Goal: Task Accomplishment & Management: Manage account settings

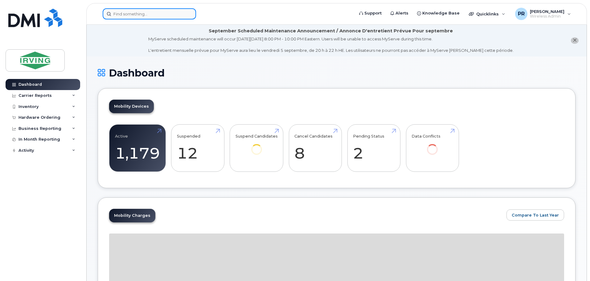
click at [130, 17] on input at bounding box center [149, 13] width 93 height 11
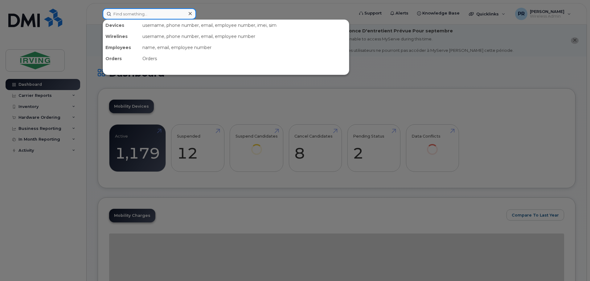
paste input "5068508857"
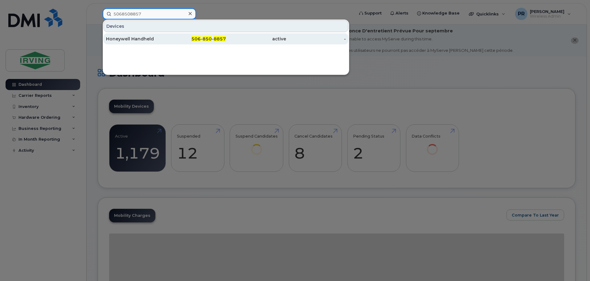
type input "5068508857"
click at [131, 40] on div "Honeywell Handheld" at bounding box center [136, 39] width 60 height 6
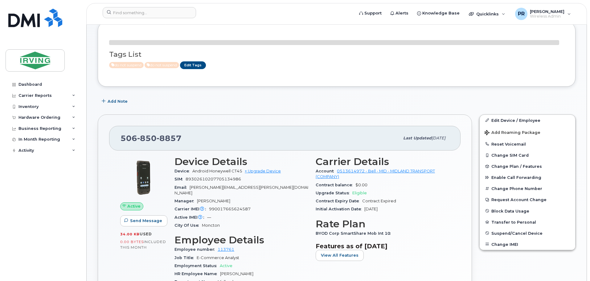
scroll to position [92, 0]
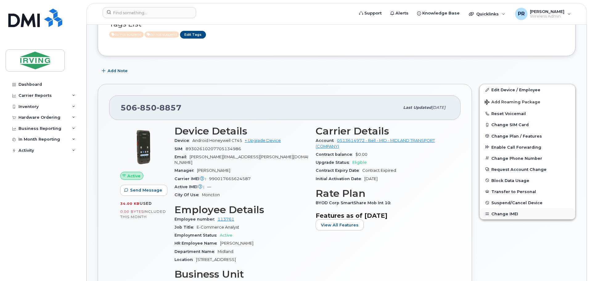
click at [503, 214] on button "Change IMEI" at bounding box center [528, 213] width 96 height 11
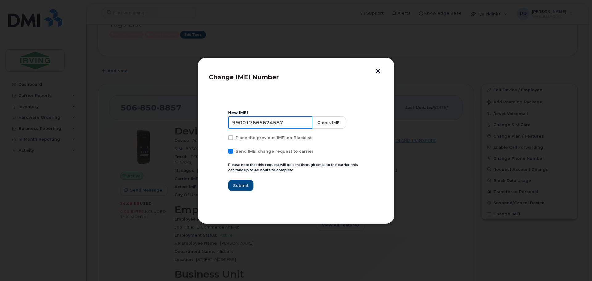
drag, startPoint x: 285, startPoint y: 123, endPoint x: 194, endPoint y: 126, distance: 91.0
click at [194, 126] on div "Change IMEI Number New IMEI 990017665624587 Check IMEI Place the previous IMEI …" at bounding box center [296, 140] width 592 height 281
paste input "34826"
type input "990017665634826"
click at [330, 123] on button "Check IMEI" at bounding box center [328, 122] width 34 height 12
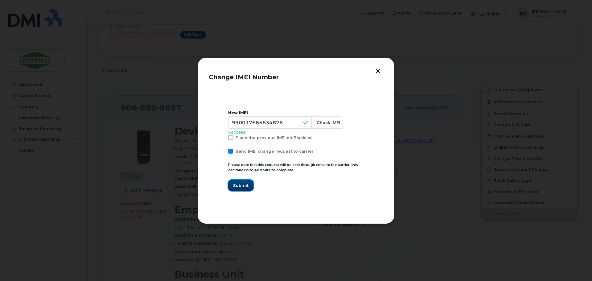
click at [243, 183] on span "Submit" at bounding box center [240, 185] width 15 height 6
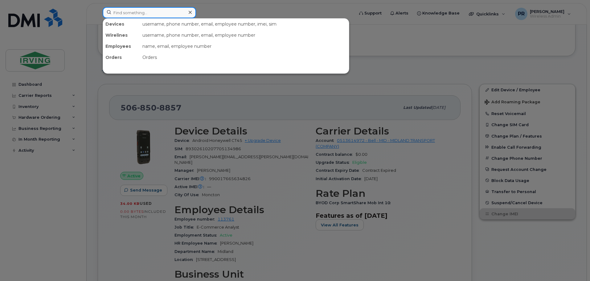
click at [132, 14] on input at bounding box center [149, 12] width 93 height 11
paste input "5068526430"
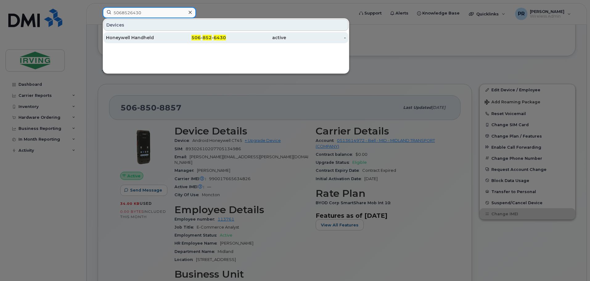
type input "5068526430"
click at [137, 37] on div "Honeywell Handheld" at bounding box center [136, 38] width 60 height 6
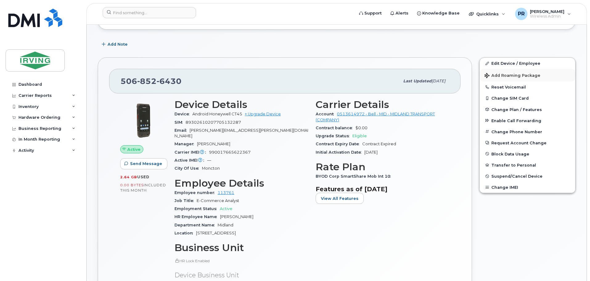
scroll to position [123, 0]
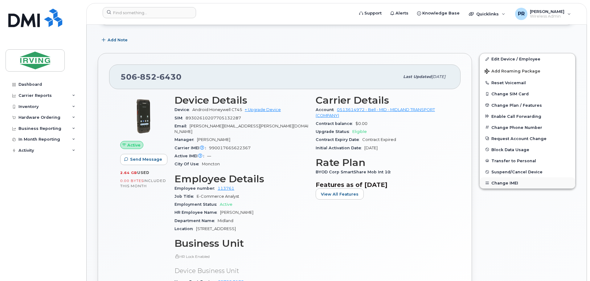
click at [499, 183] on button "Change IMEI" at bounding box center [528, 182] width 96 height 11
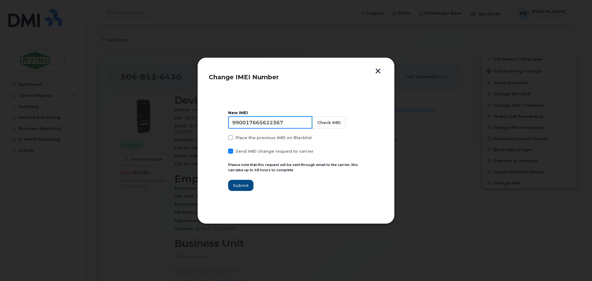
drag, startPoint x: 288, startPoint y: 126, endPoint x: 181, endPoint y: 118, distance: 107.8
click at [181, 118] on div "Change IMEI Number New IMEI [TECHNICAL_ID] Check IMEI Place the previous IMEI o…" at bounding box center [296, 140] width 592 height 281
paste input "55045"
type input "990017665655045"
click at [330, 123] on button "Check IMEI" at bounding box center [328, 122] width 34 height 12
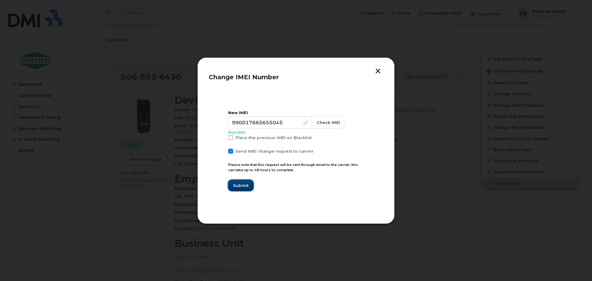
click at [243, 186] on span "Submit" at bounding box center [240, 185] width 15 height 6
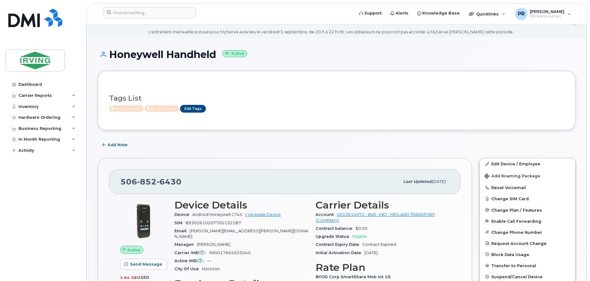
scroll to position [0, 0]
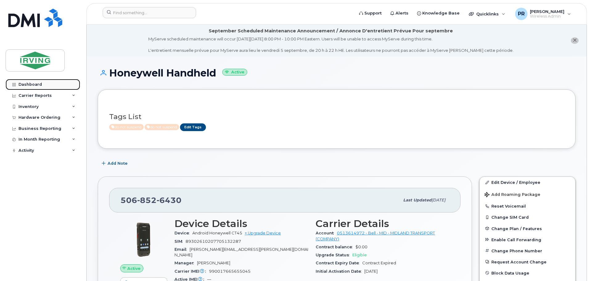
click at [31, 84] on div "Dashboard" at bounding box center [29, 84] width 23 height 5
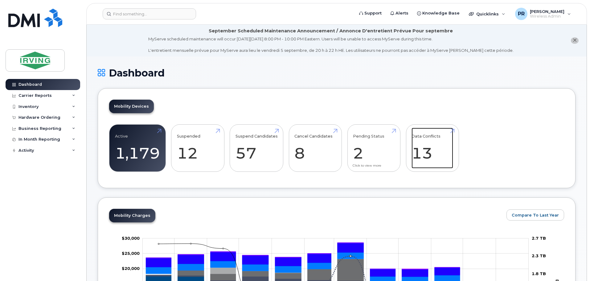
drag, startPoint x: 411, startPoint y: 151, endPoint x: 351, endPoint y: 149, distance: 60.4
click at [411, 151] on link "Data Conflicts 13" at bounding box center [432, 148] width 42 height 41
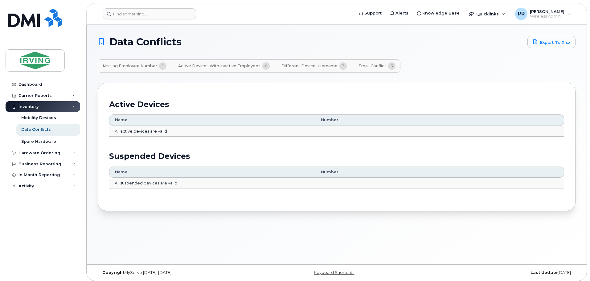
click at [211, 65] on span "Active Devices with Inactive Employees" at bounding box center [219, 65] width 82 height 5
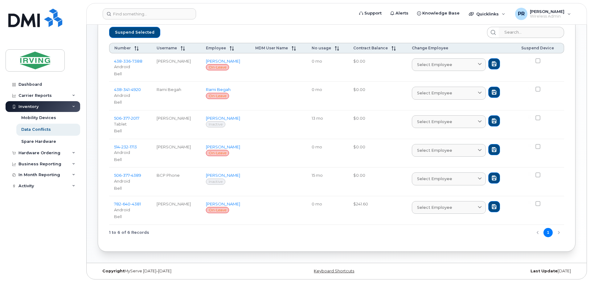
scroll to position [69, 0]
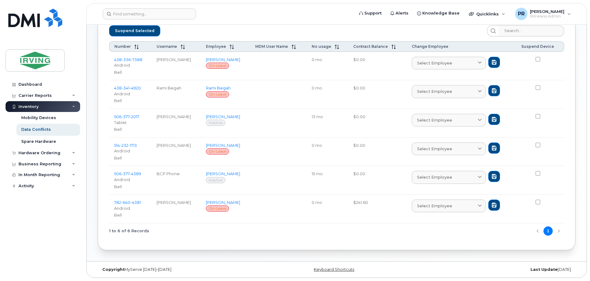
drag, startPoint x: 153, startPoint y: 145, endPoint x: 202, endPoint y: 145, distance: 49.6
click at [201, 145] on td "[PERSON_NAME]" at bounding box center [176, 151] width 49 height 29
click at [125, 145] on span "232" at bounding box center [124, 145] width 8 height 5
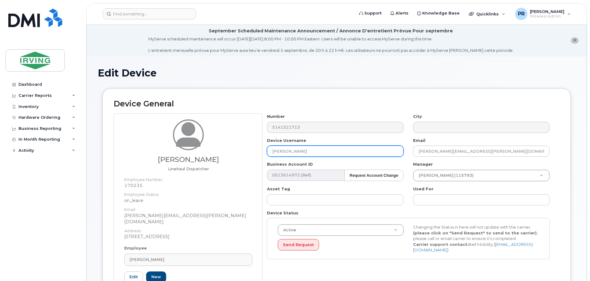
drag, startPoint x: 327, startPoint y: 151, endPoint x: 241, endPoint y: 149, distance: 86.0
click at [241, 149] on div "Emmanuel Mintah Ofori Linehaul Dispatcher Employee Number: 170235 Employee Stat…" at bounding box center [337, 209] width 446 height 192
drag, startPoint x: 146, startPoint y: 188, endPoint x: 124, endPoint y: 180, distance: 23.7
click at [124, 180] on div "Emmanuel Mintah Ofori Linehaul Dispatcher Employee Number: 170235 Employee Stat…" at bounding box center [188, 182] width 137 height 126
copy dl "Employee Number: 170235"
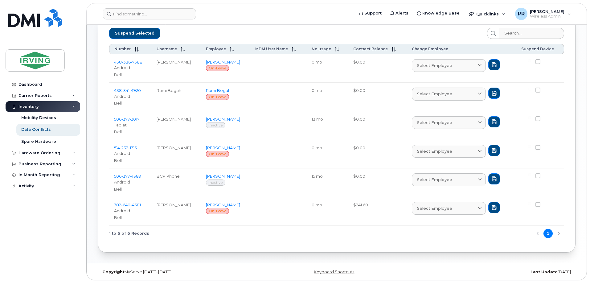
scroll to position [69, 0]
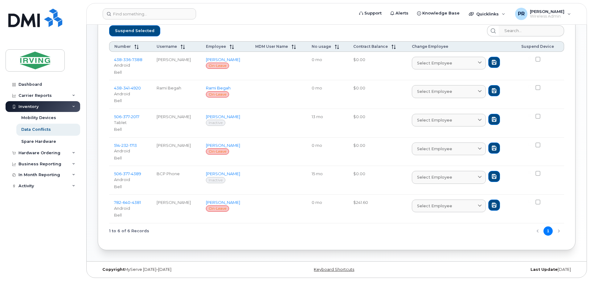
click at [540, 118] on span at bounding box center [537, 116] width 5 height 5
click at [531, 117] on input "checkbox" at bounding box center [529, 115] width 3 height 3
checkbox input "true"
click at [540, 174] on span at bounding box center [537, 173] width 5 height 5
click at [531, 174] on input "checkbox" at bounding box center [529, 172] width 3 height 3
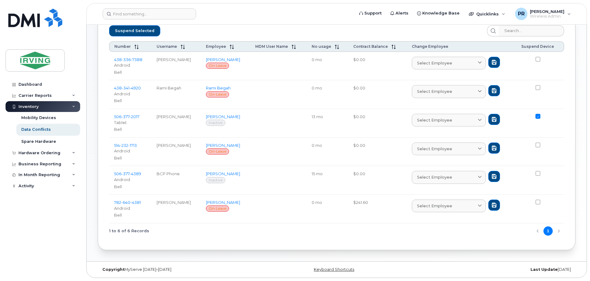
checkbox input "true"
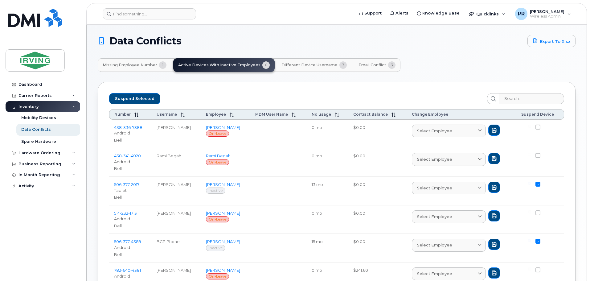
scroll to position [0, 0]
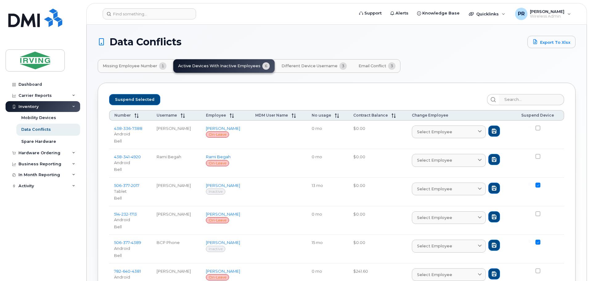
click at [306, 64] on span "Different Device Username" at bounding box center [309, 65] width 56 height 5
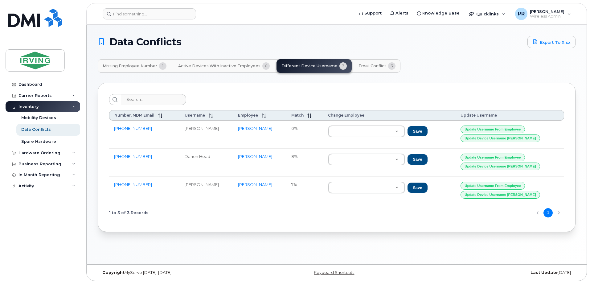
click at [362, 64] on span "Email Conflict" at bounding box center [372, 65] width 28 height 5
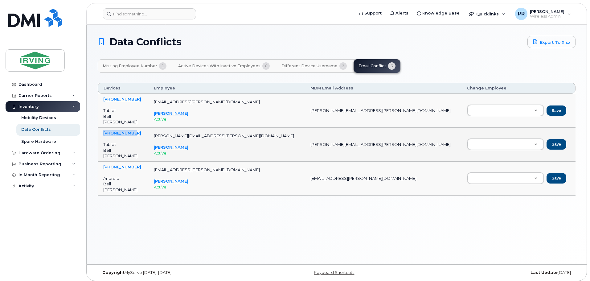
drag, startPoint x: 135, startPoint y: 133, endPoint x: 104, endPoint y: 136, distance: 31.3
click at [104, 136] on td "506-850-6516 Tablet Bell Rosemary Martin" at bounding box center [123, 145] width 51 height 34
copy link "506-850-6516"
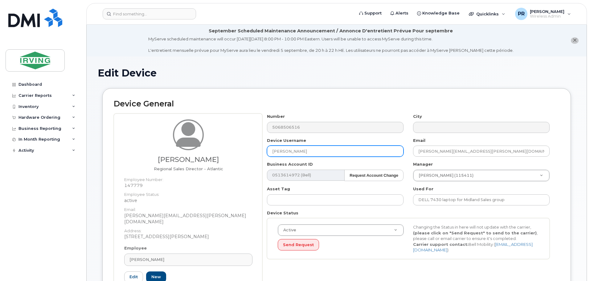
drag, startPoint x: 317, startPoint y: 150, endPoint x: 246, endPoint y: 157, distance: 71.2
click at [246, 157] on div "Kenneth MacInnes Regional Sales Director - Atlantic Employee Number: 147779 Emp…" at bounding box center [337, 209] width 446 height 192
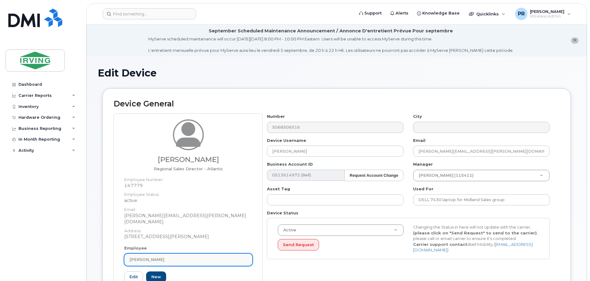
click at [152, 253] on link "[PERSON_NAME]" at bounding box center [188, 259] width 128 height 12
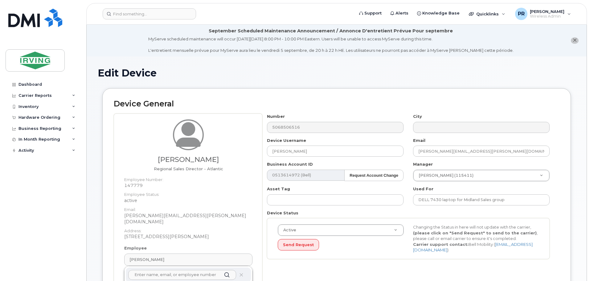
paste input "[PERSON_NAME]"
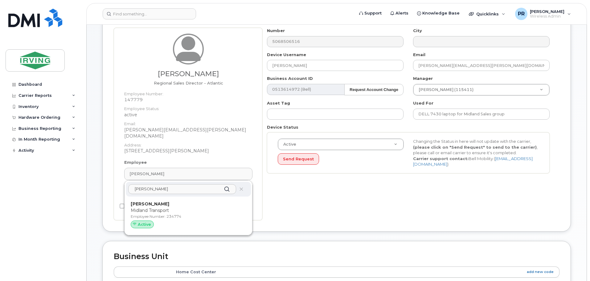
scroll to position [92, 0]
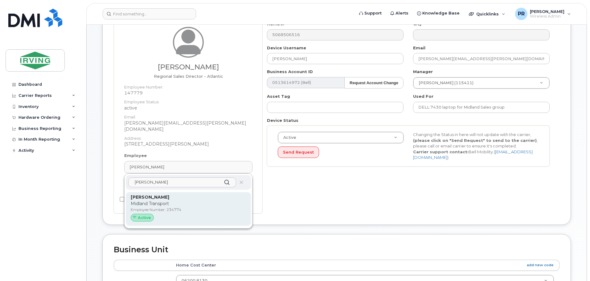
type input "[PERSON_NAME]"
click at [161, 200] on p "Midland Transport" at bounding box center [188, 203] width 115 height 6
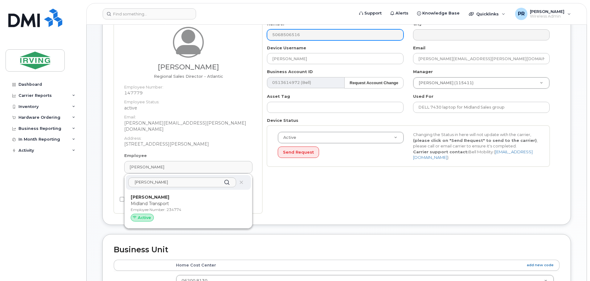
type input "234774"
type input "[PERSON_NAME][EMAIL_ADDRESS][PERSON_NAME][DOMAIN_NAME]"
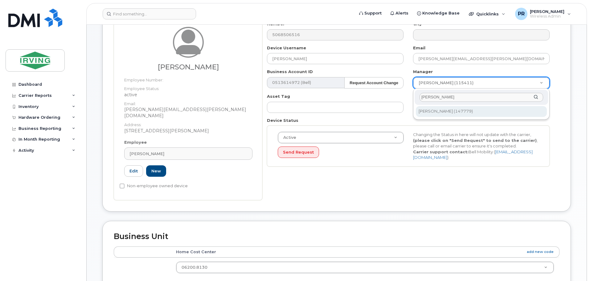
type input "kenneth maci"
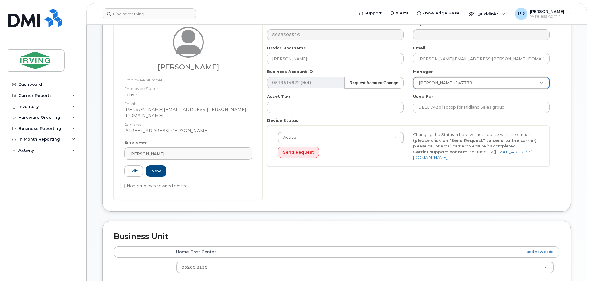
type input "1478752"
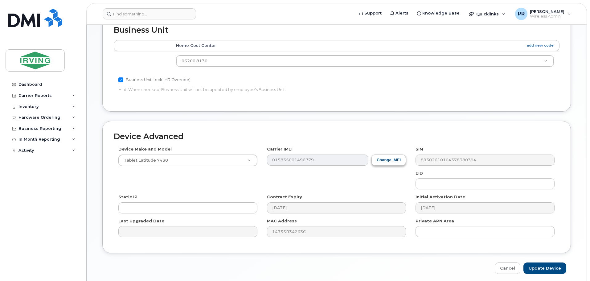
scroll to position [316, 0]
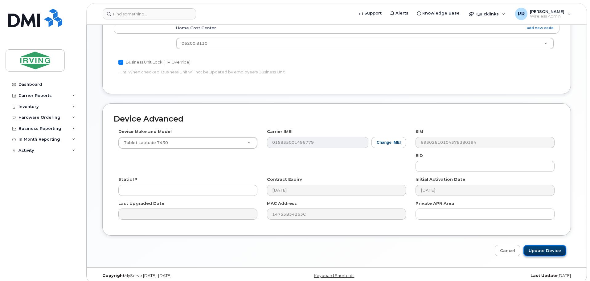
click at [550, 247] on input "Update Device" at bounding box center [544, 250] width 43 height 11
type input "Saving..."
